Goal: Information Seeking & Learning: Check status

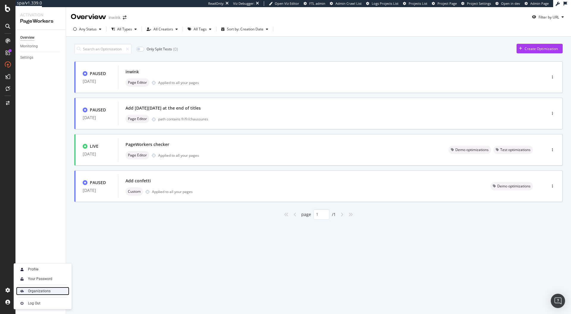
click at [40, 292] on div "Organizations" at bounding box center [39, 290] width 23 height 5
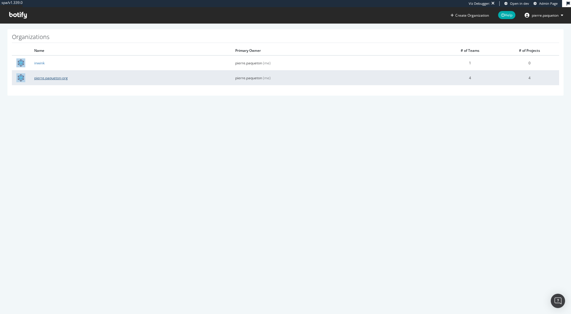
click at [43, 79] on link "pierre.paqueton-org" at bounding box center [51, 77] width 34 height 5
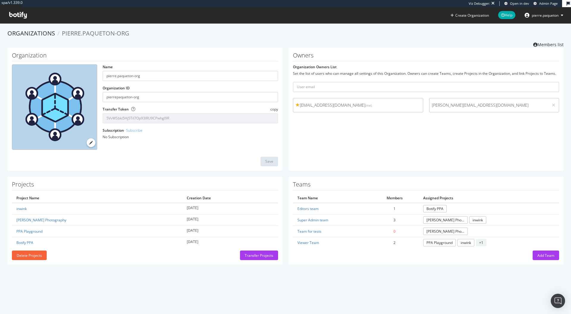
click at [496, 104] on span "nicolas.mephane@botify.com" at bounding box center [489, 105] width 115 height 6
click at [19, 18] on icon at bounding box center [18, 15] width 18 height 7
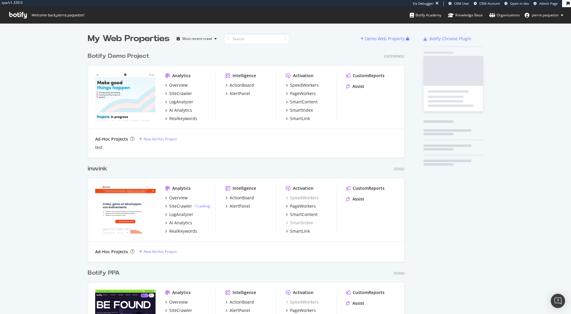
scroll to position [314, 571]
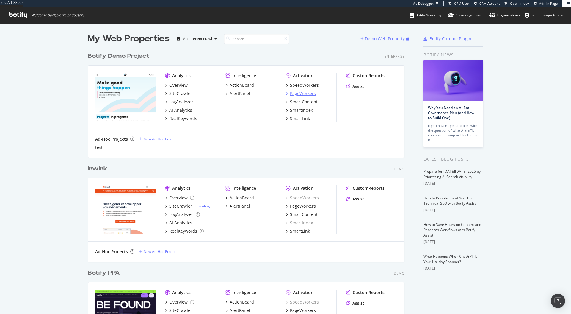
click at [301, 96] on div "PageWorkers" at bounding box center [303, 93] width 26 height 6
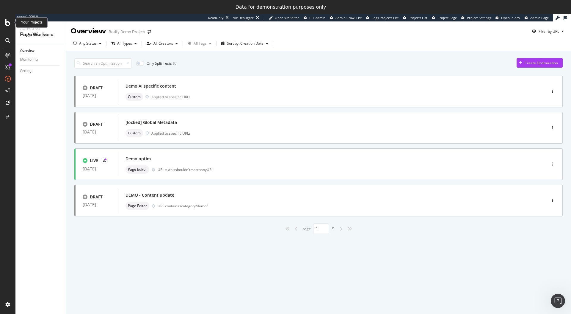
click at [8, 21] on icon at bounding box center [7, 22] width 5 height 7
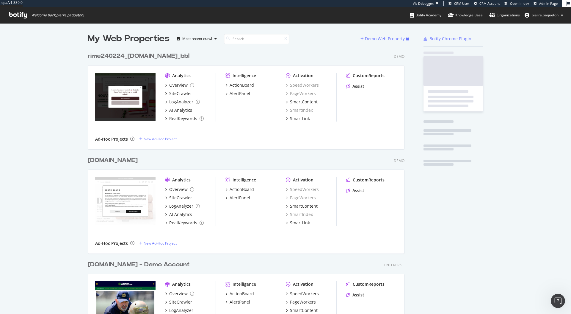
scroll to position [5220, 322]
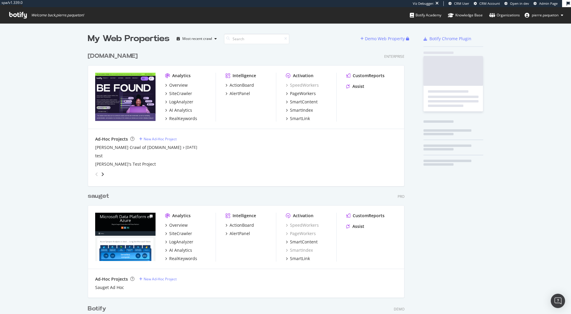
scroll to position [1303, 322]
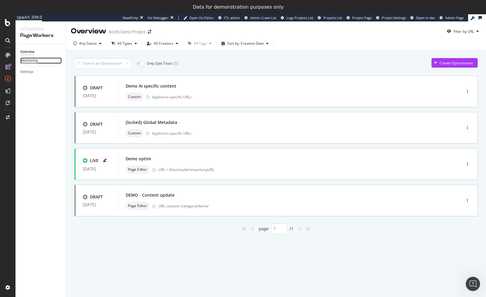
click at [32, 61] on div "Monitoring" at bounding box center [29, 60] width 18 height 6
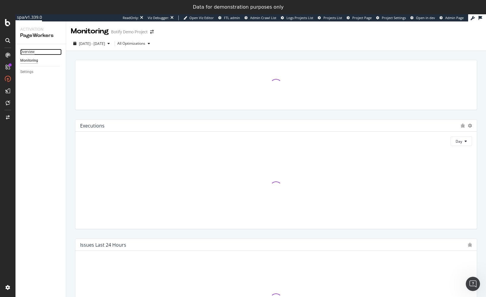
click at [29, 49] on div "Overview" at bounding box center [27, 52] width 14 height 6
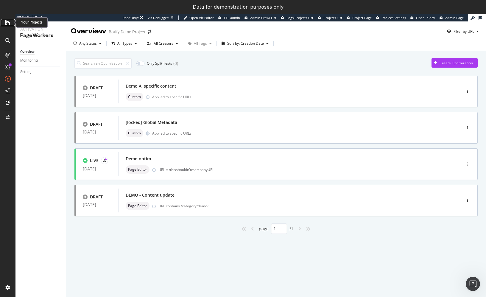
click at [7, 25] on icon at bounding box center [7, 22] width 5 height 7
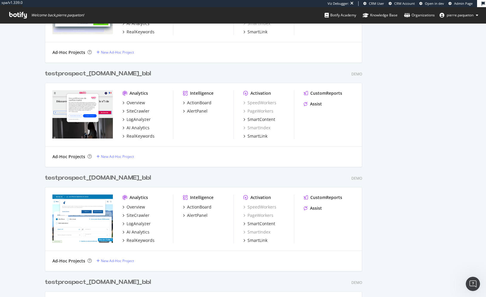
scroll to position [6363, 322]
click at [18, 15] on icon at bounding box center [18, 15] width 18 height 7
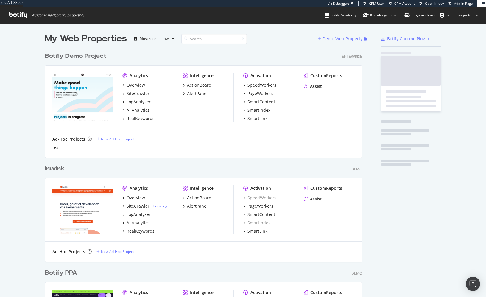
scroll to position [529, 322]
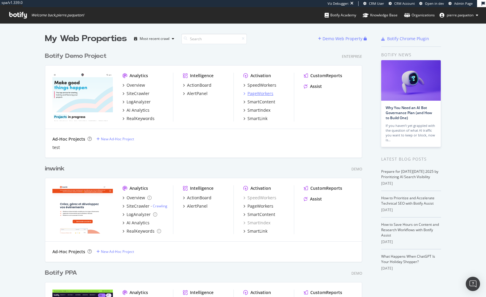
click at [260, 95] on div "PageWorkers" at bounding box center [260, 93] width 26 height 6
